Goal: Complete application form

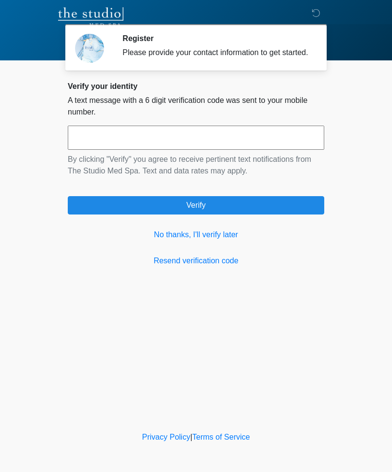
click at [211, 241] on link "No thanks, I'll verify later" at bounding box center [196, 235] width 256 height 12
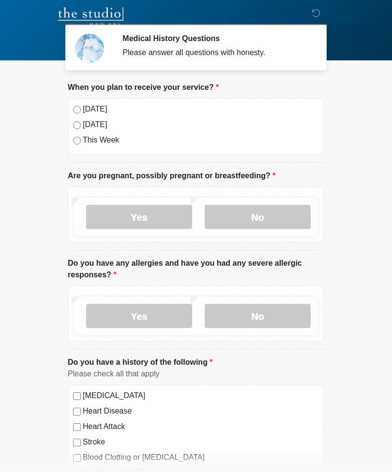
click at [273, 208] on label "No" at bounding box center [258, 217] width 106 height 24
click at [276, 296] on div "Yes No" at bounding box center [196, 316] width 246 height 41
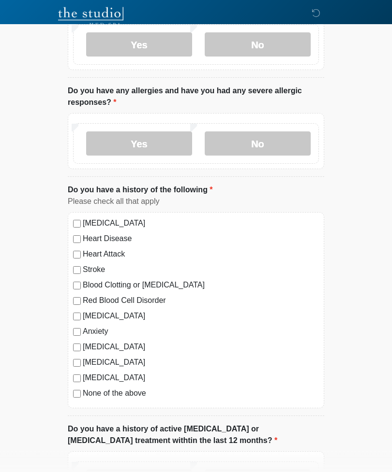
scroll to position [173, 0]
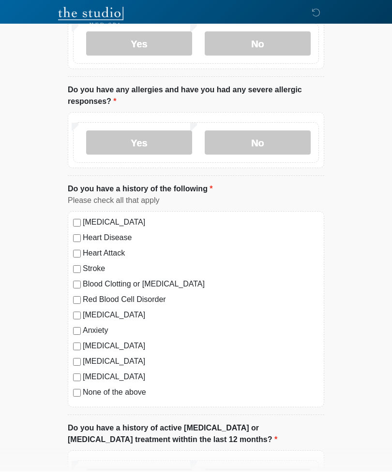
click at [276, 136] on label "No" at bounding box center [258, 143] width 106 height 24
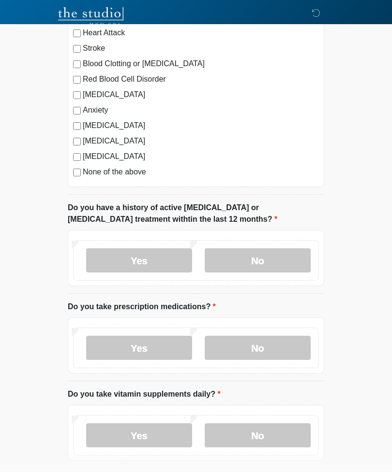
scroll to position [394, 0]
click at [278, 250] on label "No" at bounding box center [258, 261] width 106 height 24
click at [288, 342] on label "No" at bounding box center [258, 348] width 106 height 24
click at [165, 430] on label "Yes" at bounding box center [139, 436] width 106 height 24
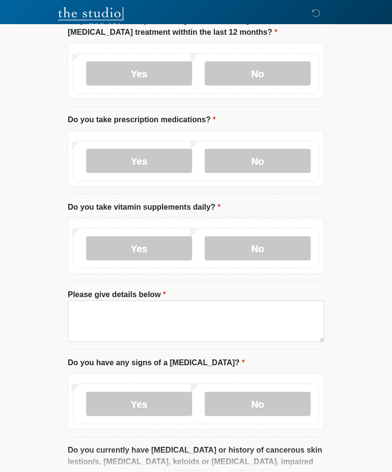
scroll to position [582, 0]
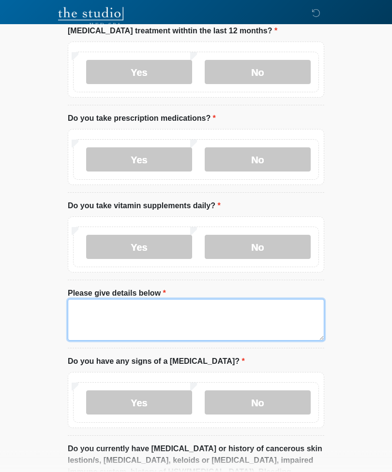
click at [154, 313] on textarea "Please give details below" at bounding box center [196, 321] width 256 height 42
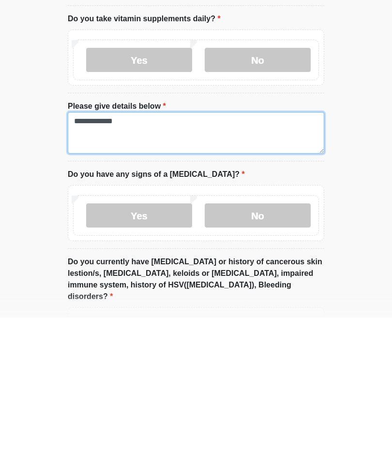
scroll to position [617, 0]
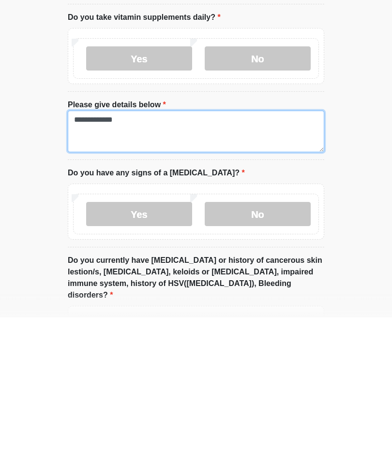
type textarea "**********"
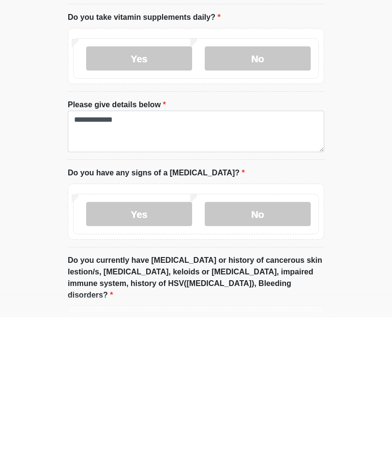
click at [288, 357] on label "No" at bounding box center [258, 369] width 106 height 24
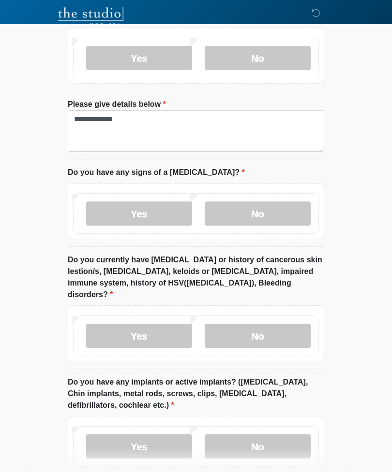
click at [259, 324] on label "No" at bounding box center [258, 336] width 106 height 24
click at [259, 435] on label "No" at bounding box center [258, 447] width 106 height 24
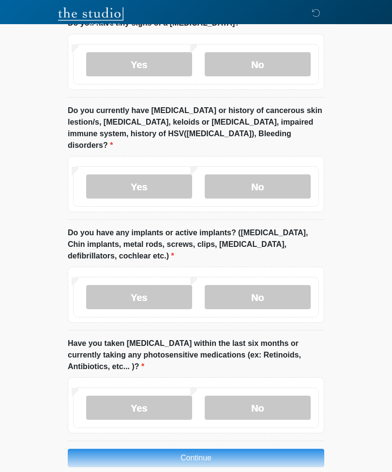
scroll to position [923, 0]
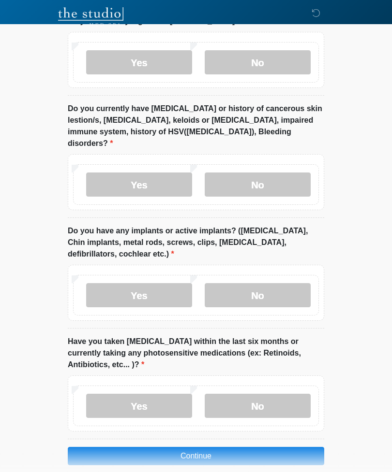
click at [273, 394] on label "No" at bounding box center [258, 406] width 106 height 24
click at [252, 447] on button "Continue" at bounding box center [196, 456] width 256 height 18
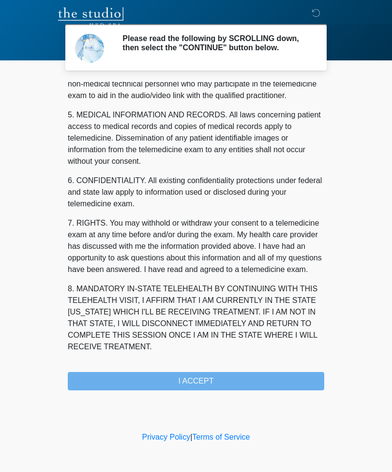
scroll to position [294, 0]
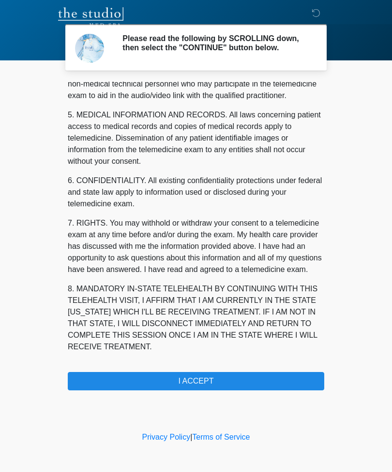
click at [262, 384] on button "I ACCEPT" at bounding box center [196, 381] width 256 height 18
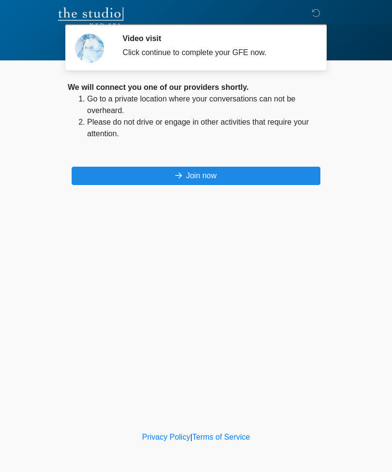
click at [263, 176] on button "Join now" at bounding box center [196, 176] width 249 height 18
